Goal: Find specific page/section: Find specific page/section

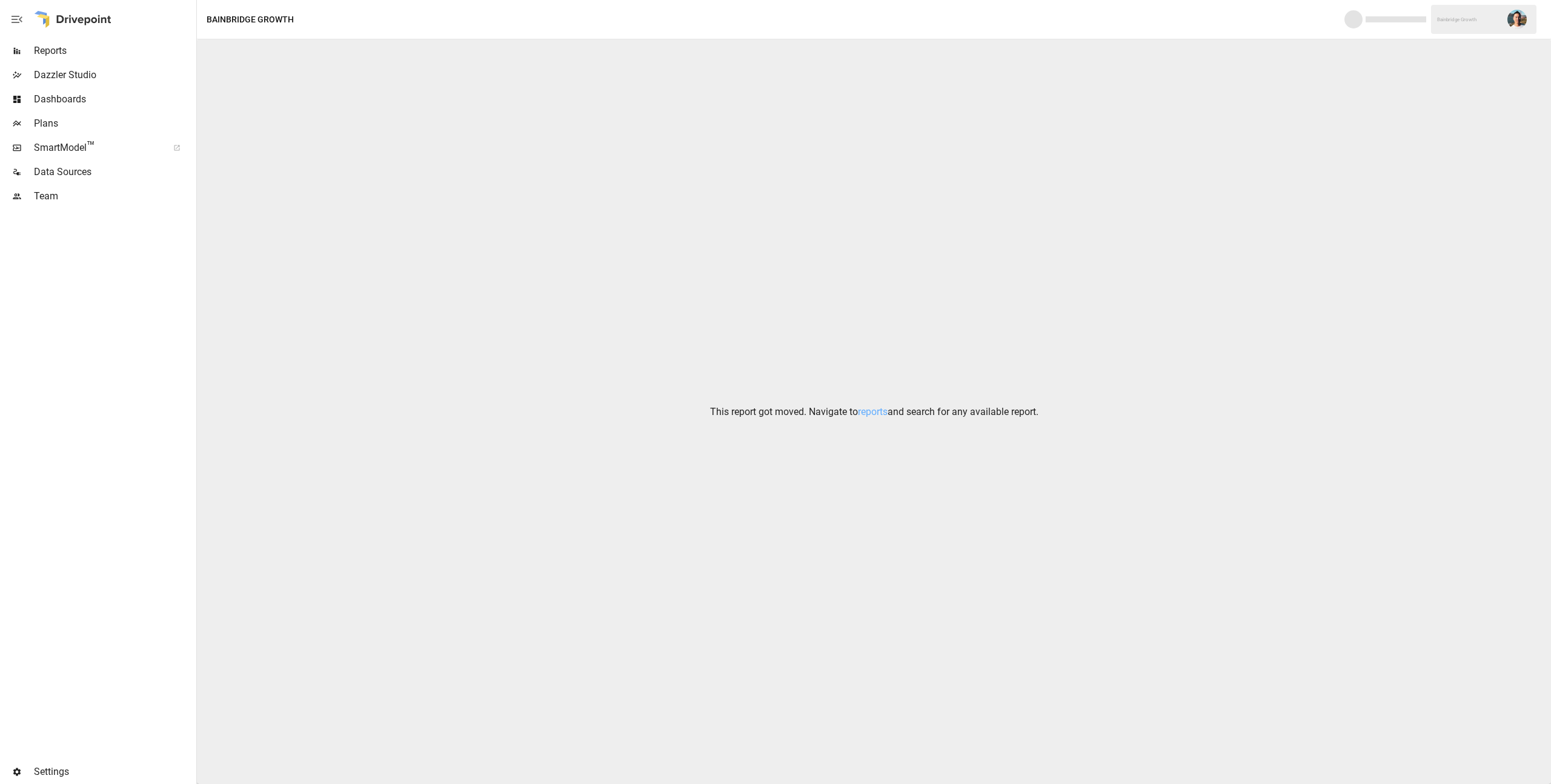
click at [59, 50] on span "Reports" at bounding box center [114, 51] width 160 height 14
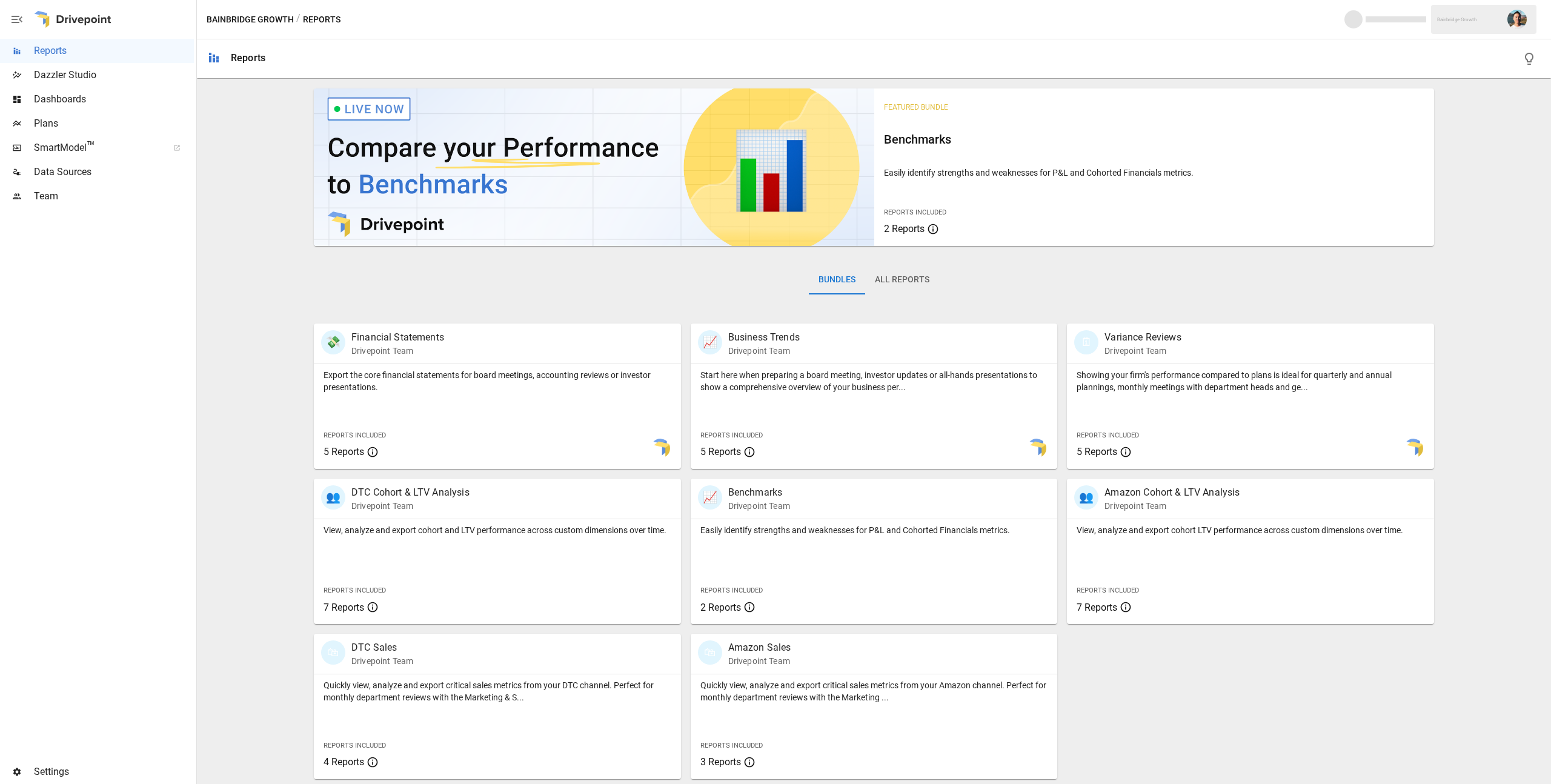
click at [99, 119] on span "Plans" at bounding box center [114, 123] width 160 height 14
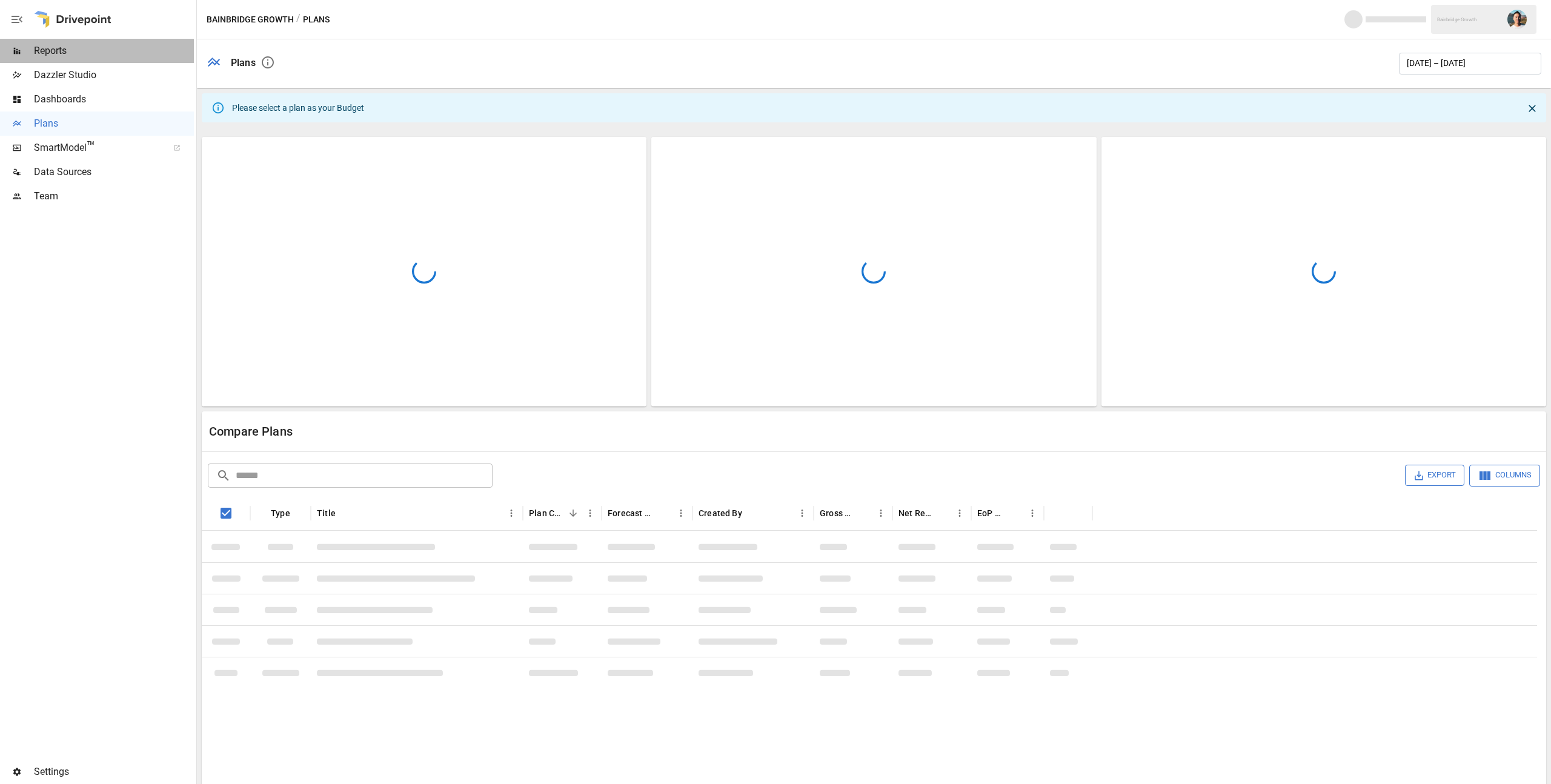
click at [145, 52] on span "Reports" at bounding box center [114, 51] width 160 height 14
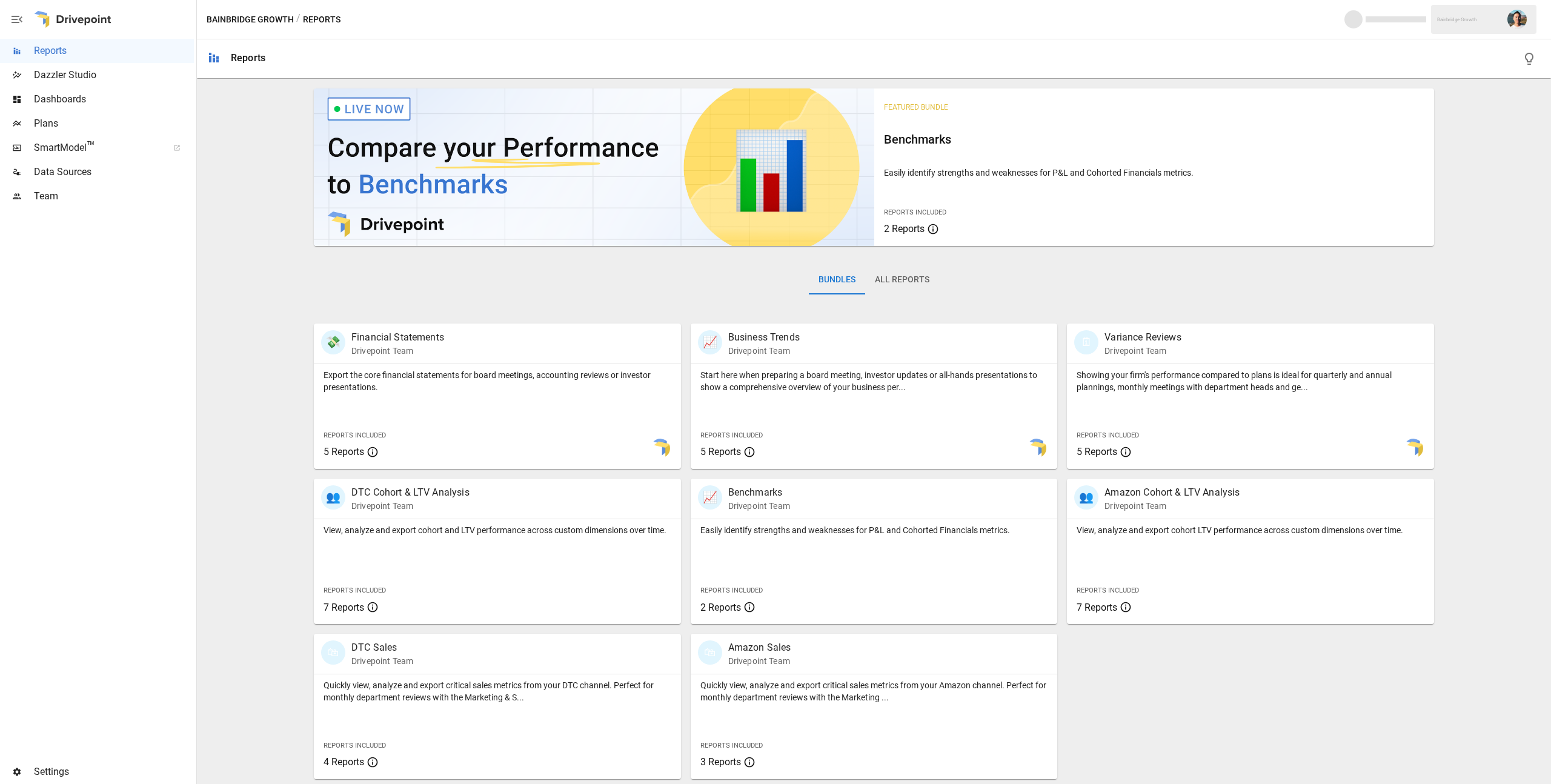
click at [1526, 9] on button "button" at bounding box center [1517, 19] width 34 height 34
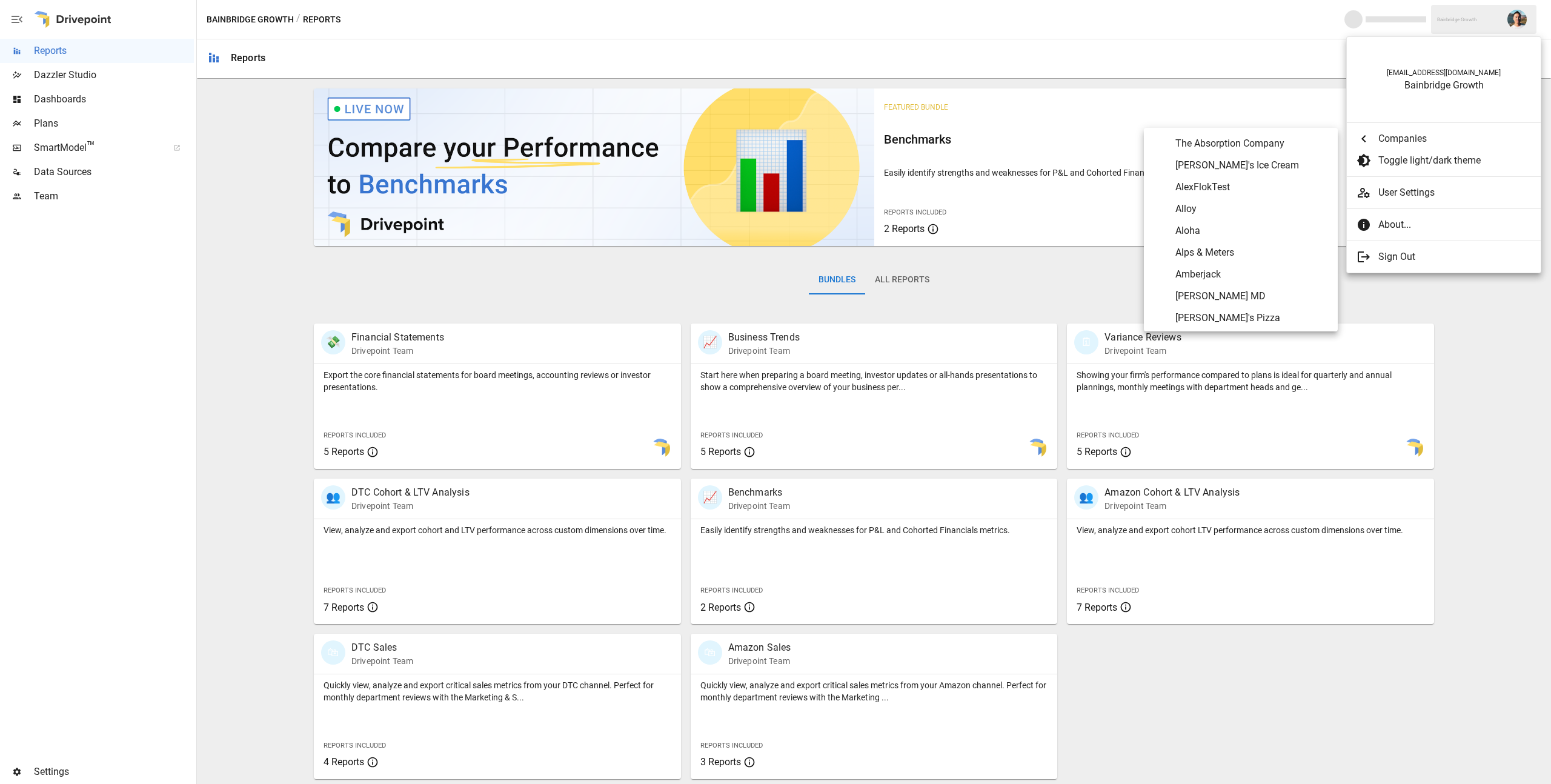
click at [1422, 132] on span "Companies" at bounding box center [1454, 139] width 153 height 14
click at [1226, 188] on span "Arber" at bounding box center [1252, 189] width 153 height 14
